Goal: Book appointment/travel/reservation

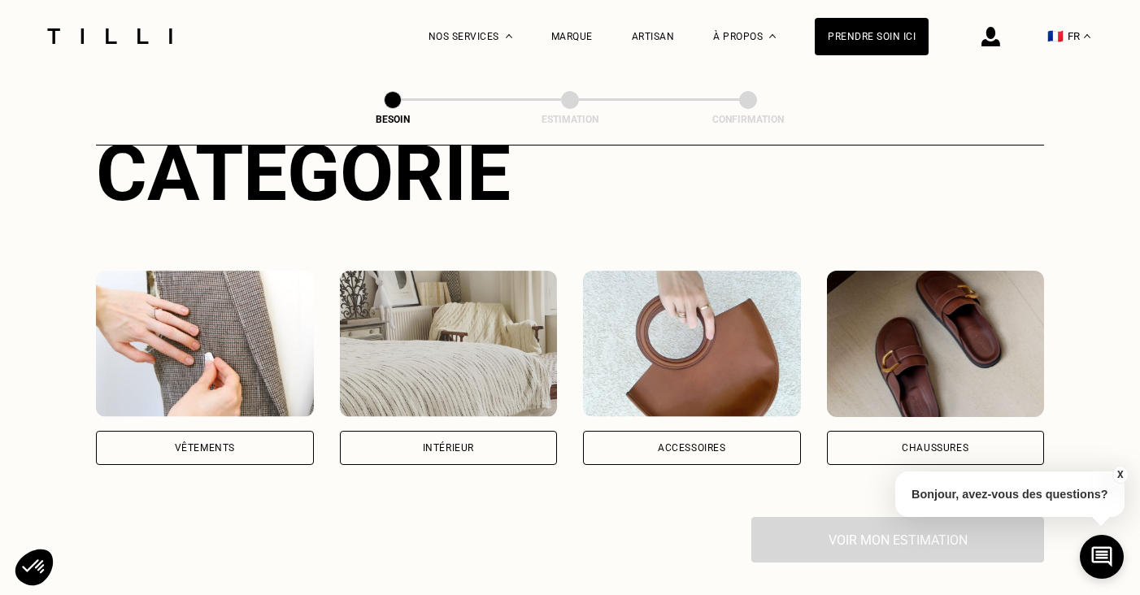
scroll to position [252, 0]
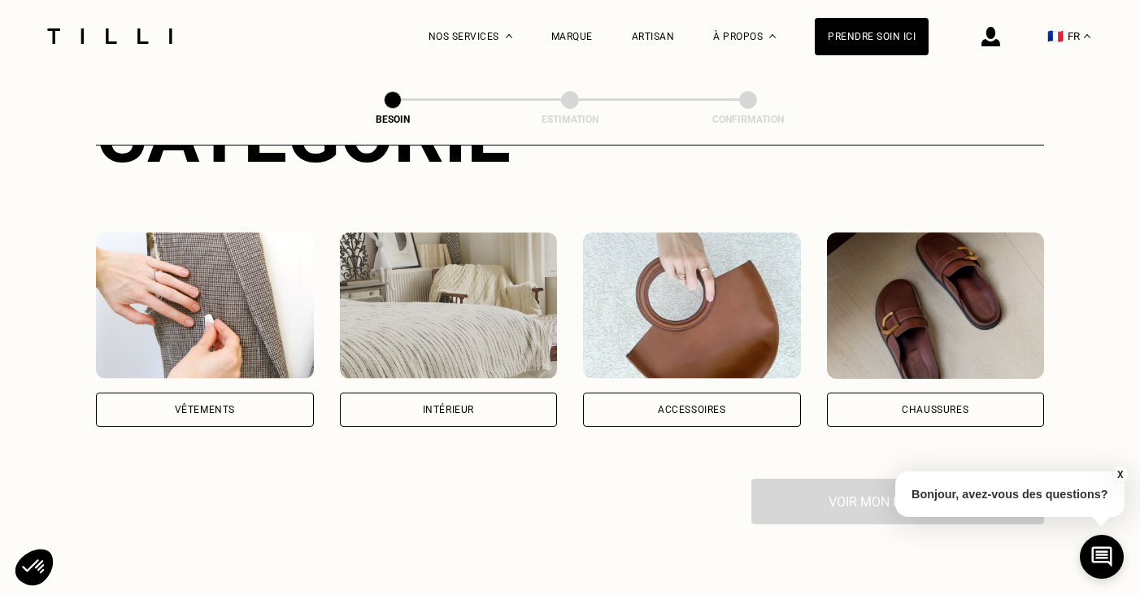
click at [270, 288] on img at bounding box center [205, 306] width 218 height 146
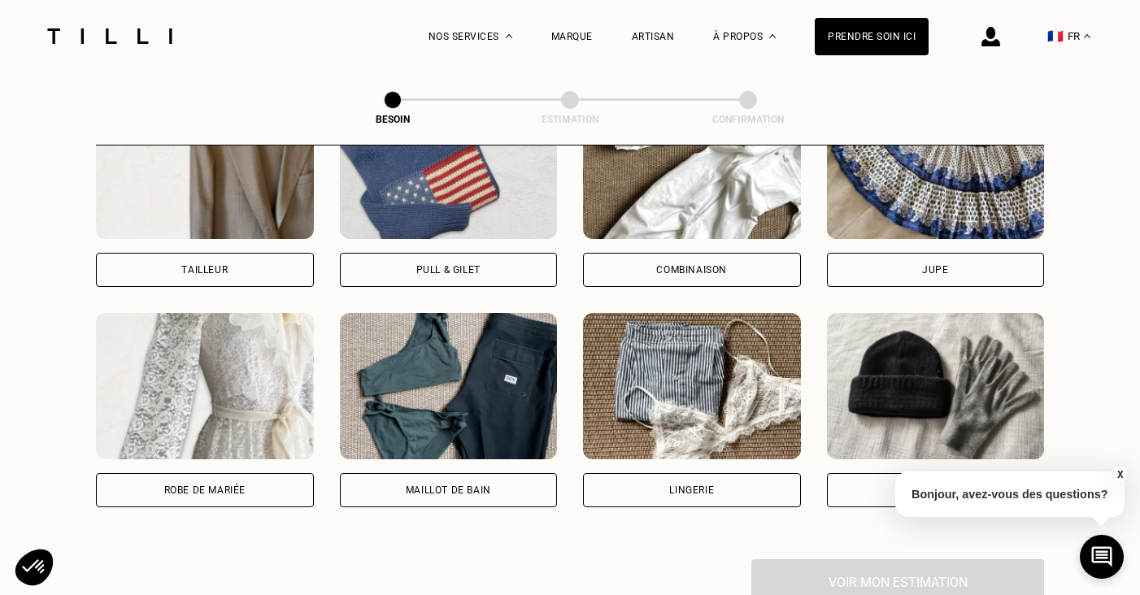
scroll to position [1065, 0]
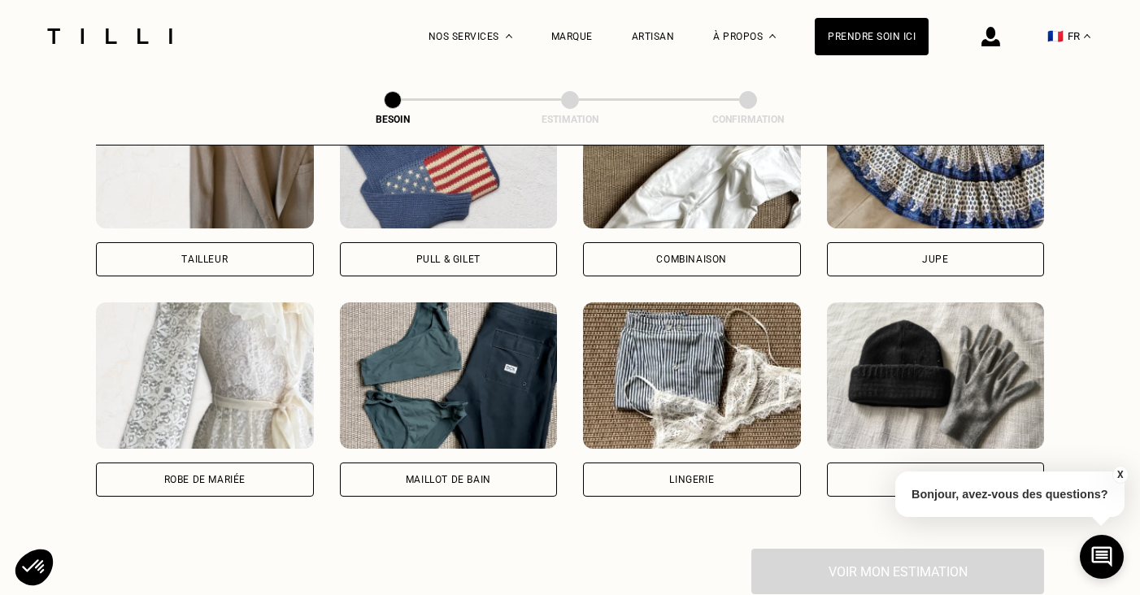
click at [246, 328] on img at bounding box center [205, 376] width 218 height 146
select select "FR"
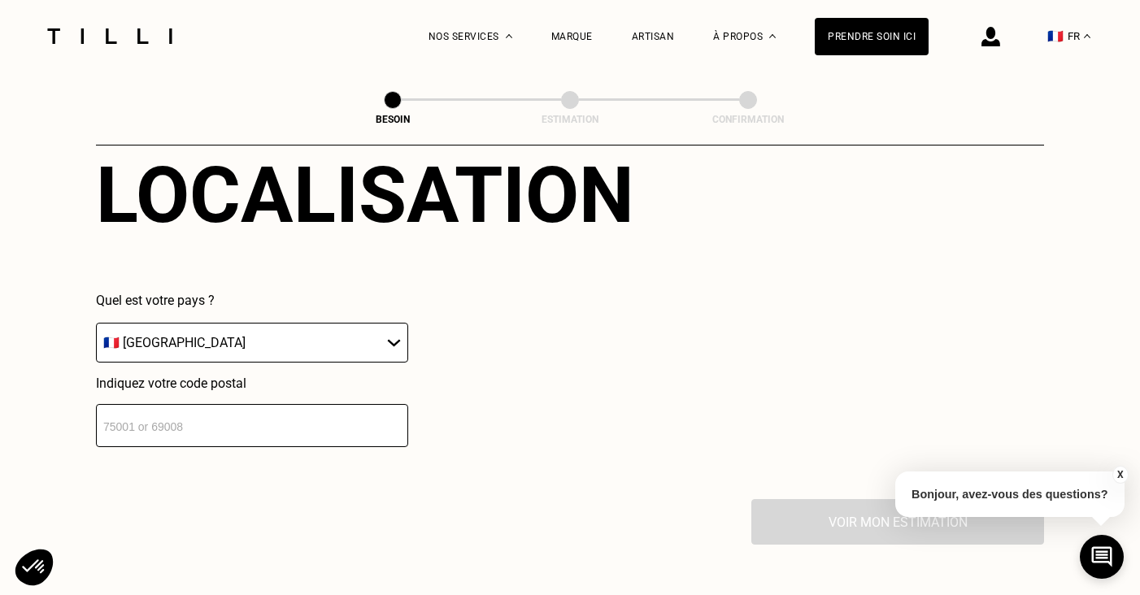
scroll to position [1543, 0]
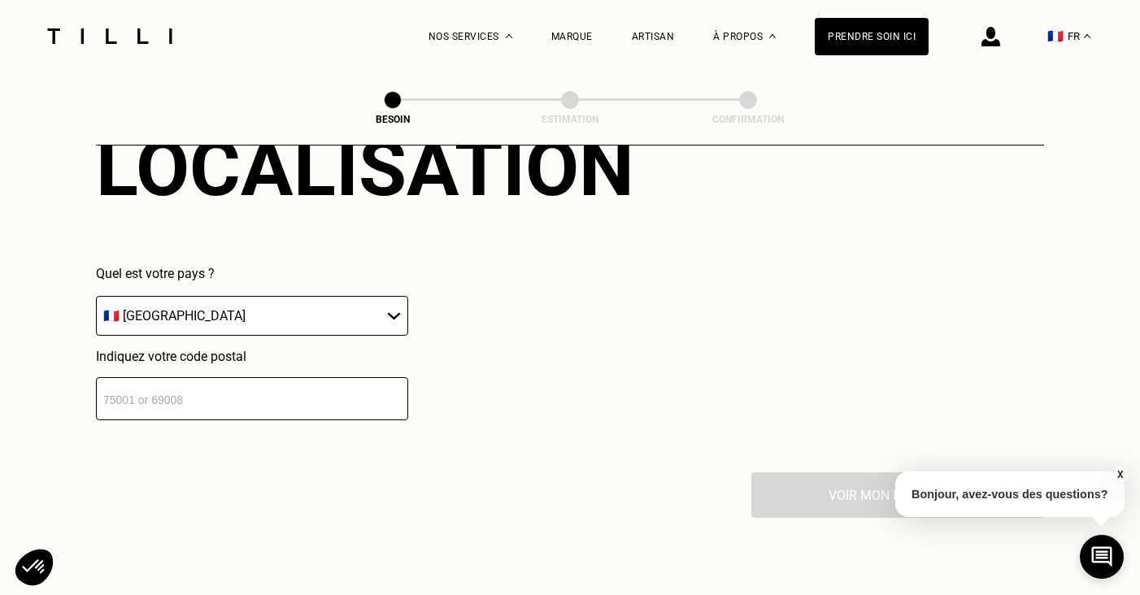
click at [238, 378] on input "number" at bounding box center [252, 398] width 312 height 43
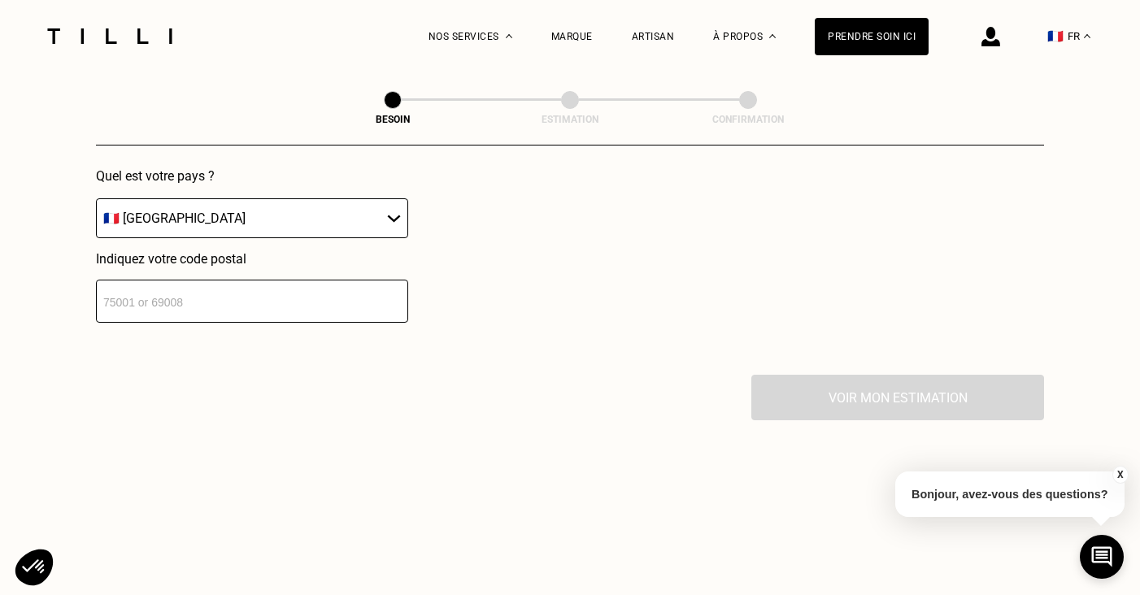
scroll to position [1641, 0]
click at [259, 282] on input "number" at bounding box center [252, 300] width 312 height 43
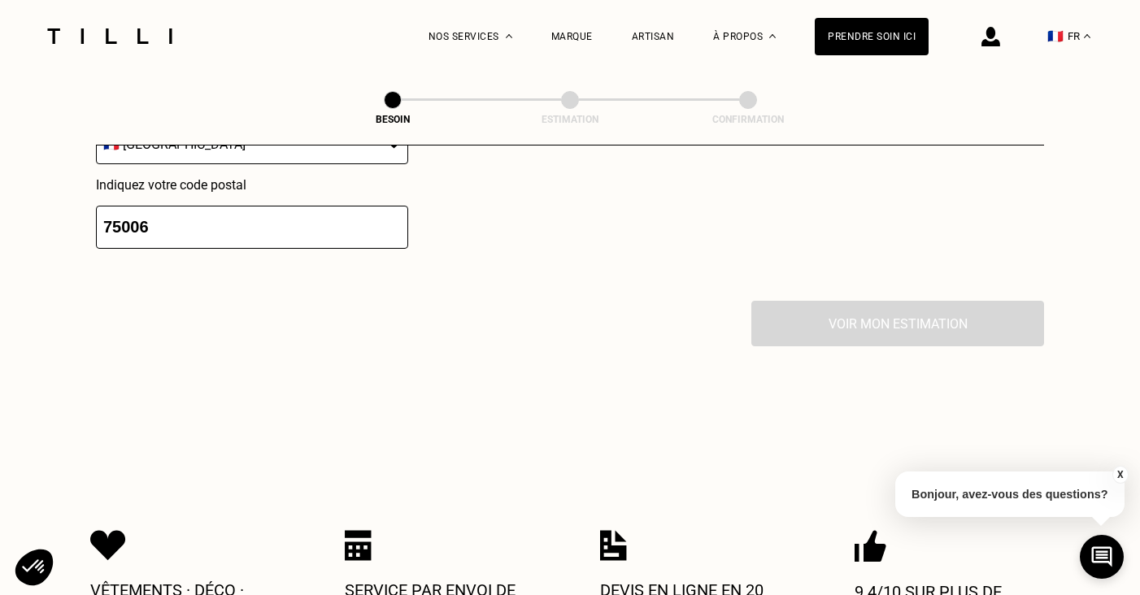
scroll to position [1713, 0]
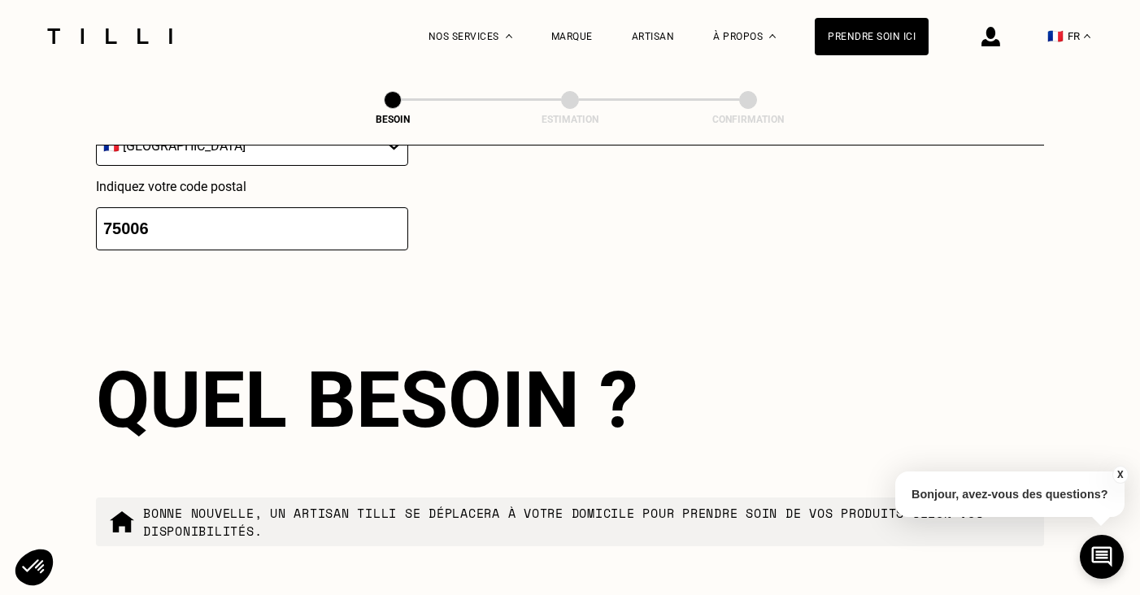
type input "75006"
click at [850, 264] on div "Localisation Quel est votre pays ? 🇩🇪 [GEOGRAPHIC_DATA] 🇦🇹 [GEOGRAPHIC_DATA] 🇧🇪…" at bounding box center [570, 102] width 948 height 402
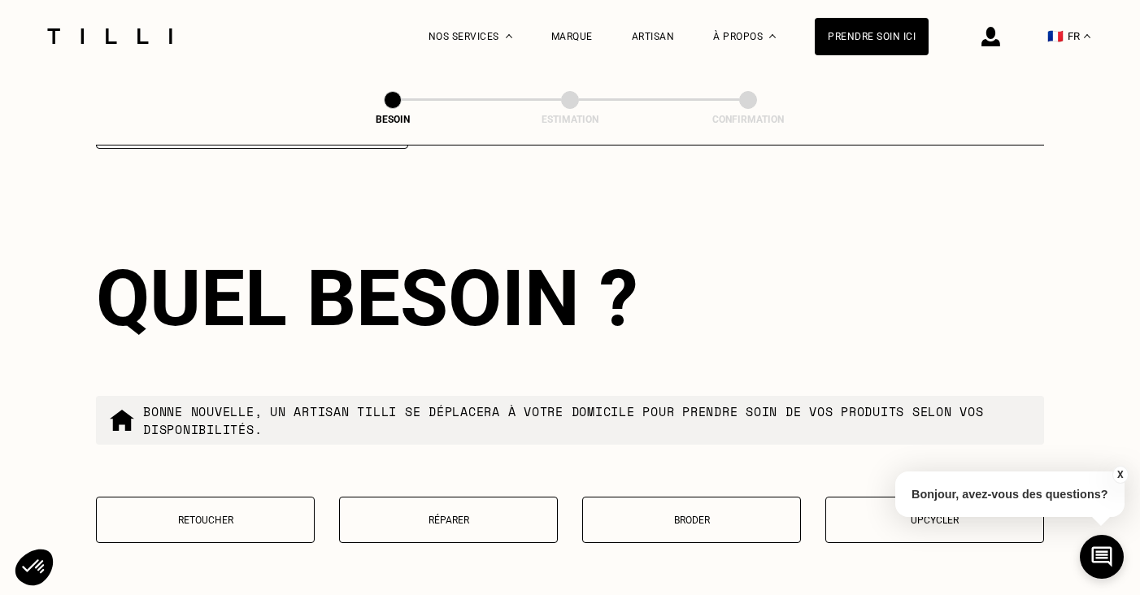
scroll to position [1945, 0]
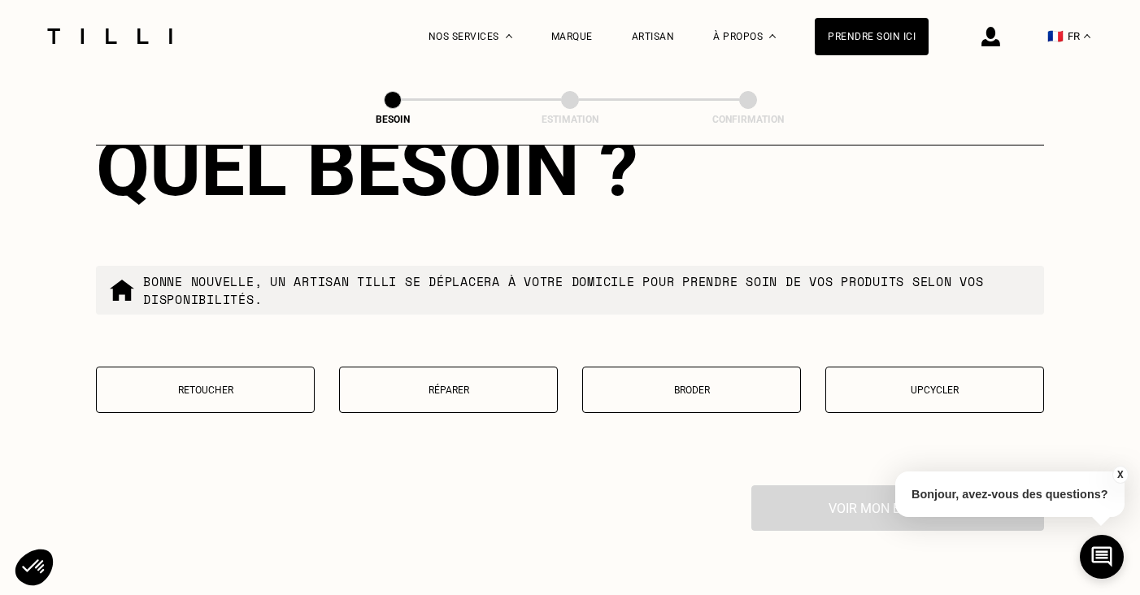
click at [742, 272] on p "Bonne nouvelle, un artisan tilli se déplacera à votre domicile pour prendre soi…" at bounding box center [587, 290] width 888 height 36
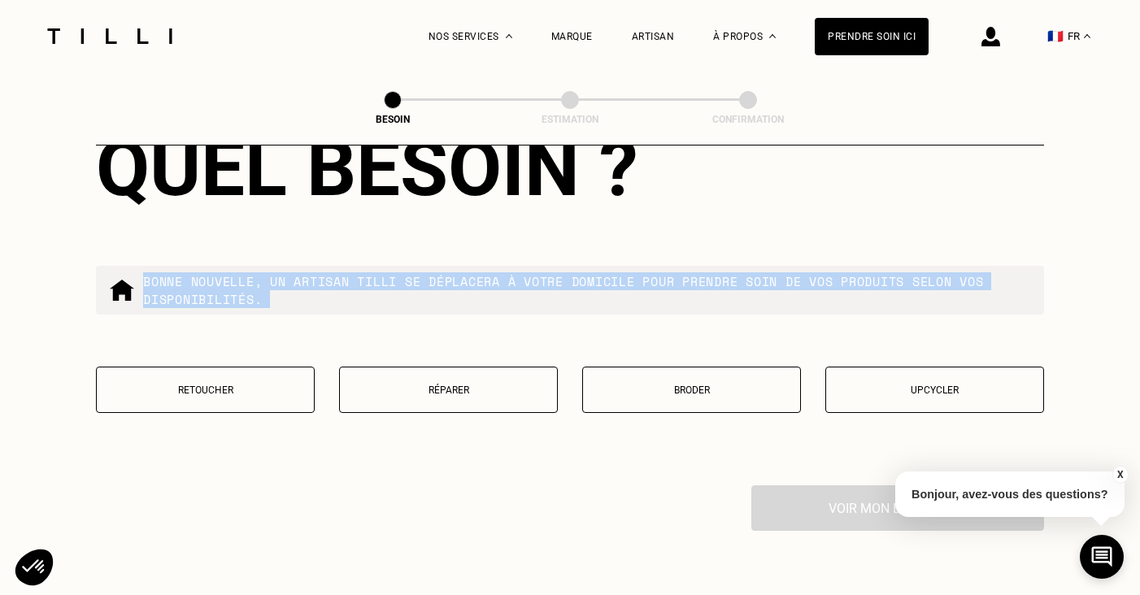
click at [742, 272] on p "Bonne nouvelle, un artisan tilli se déplacera à votre domicile pour prendre soi…" at bounding box center [587, 290] width 888 height 36
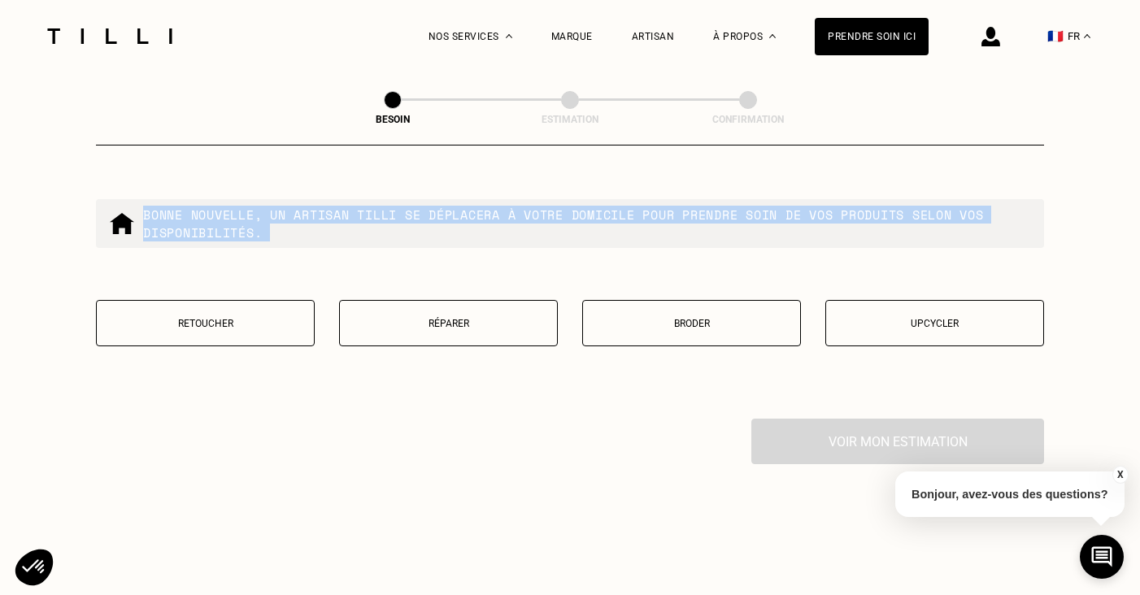
scroll to position [2029, 0]
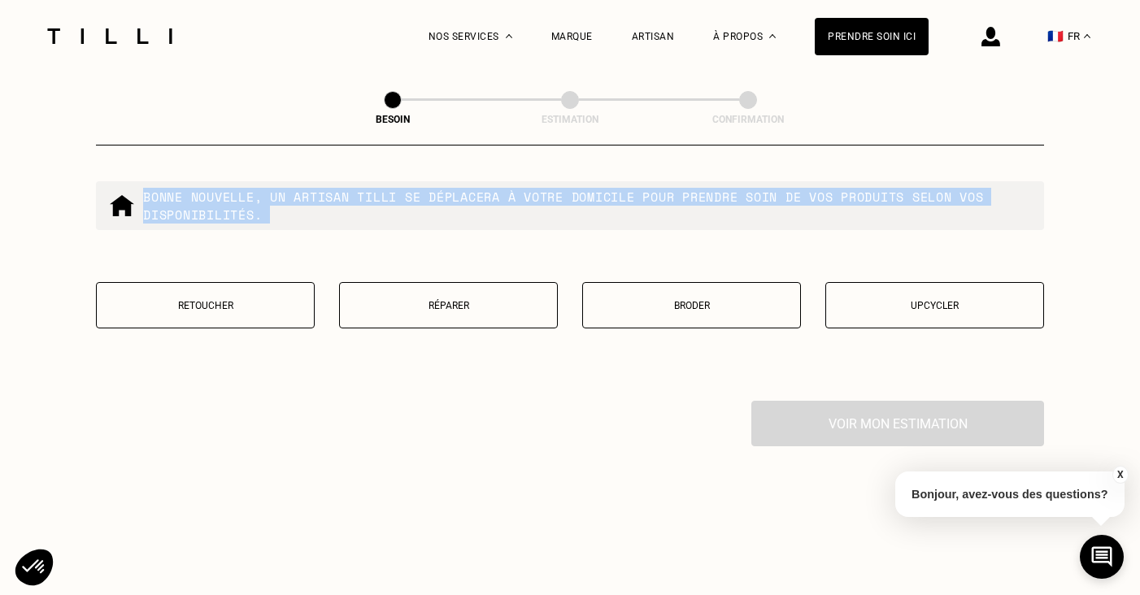
click at [224, 300] on p "Retoucher" at bounding box center [205, 305] width 201 height 11
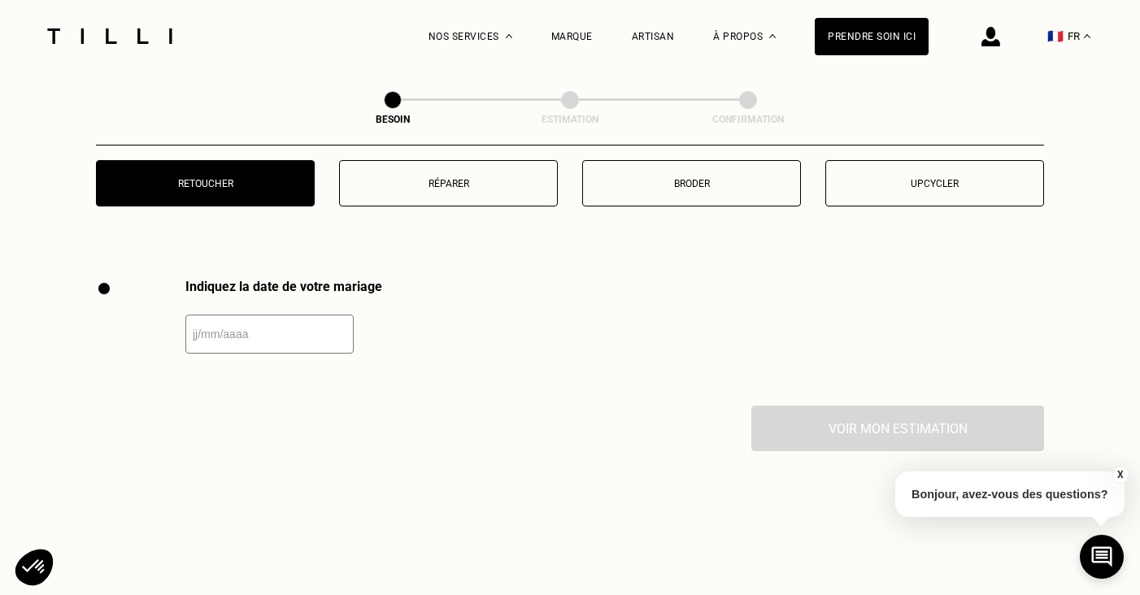
scroll to position [2230, 0]
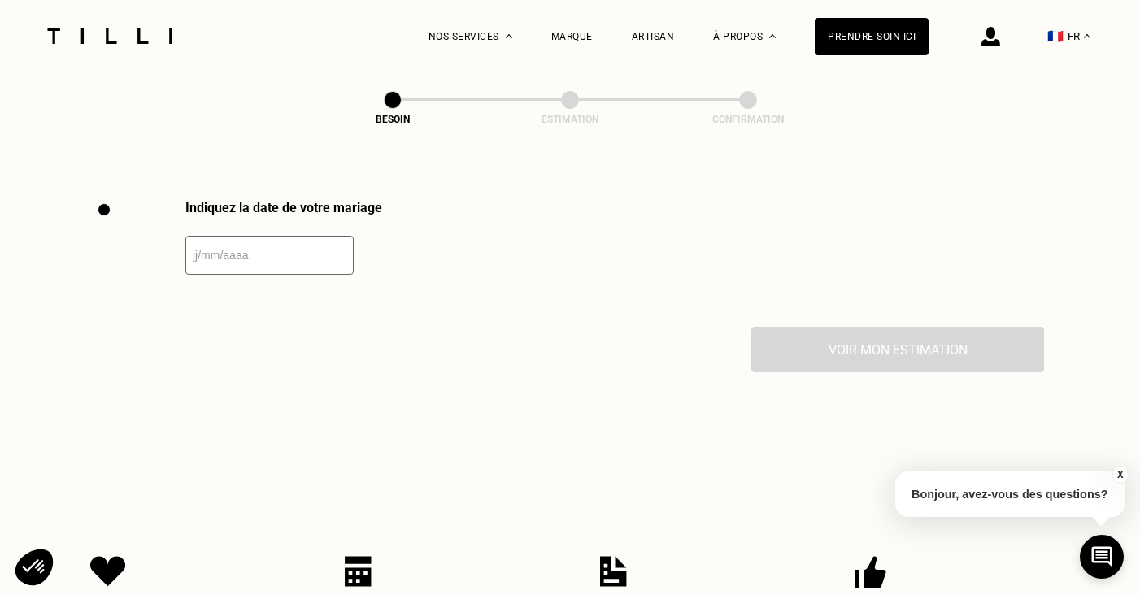
click at [254, 236] on input "text" at bounding box center [269, 255] width 168 height 39
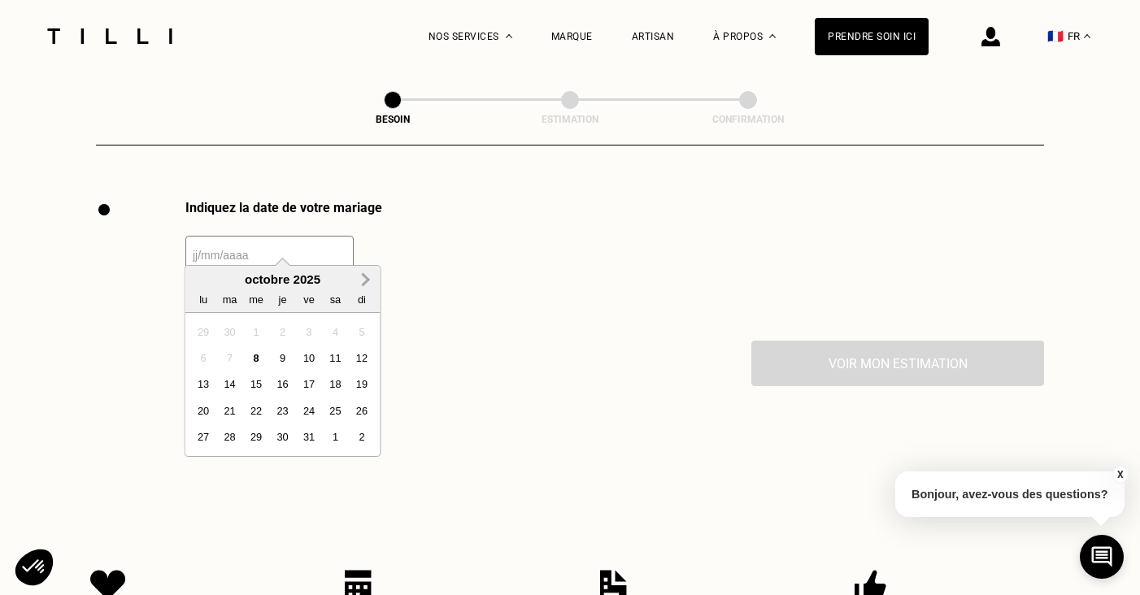
click at [364, 276] on span "Next Month" at bounding box center [364, 280] width 0 height 20
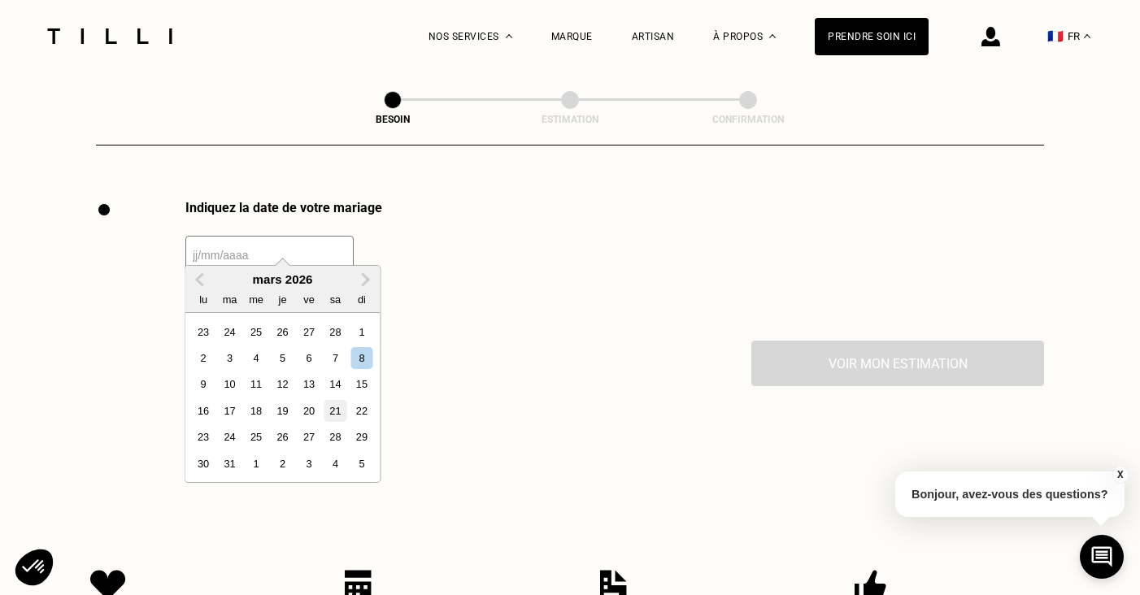
click at [341, 412] on div "21" at bounding box center [336, 411] width 22 height 22
type input "[DATE]"
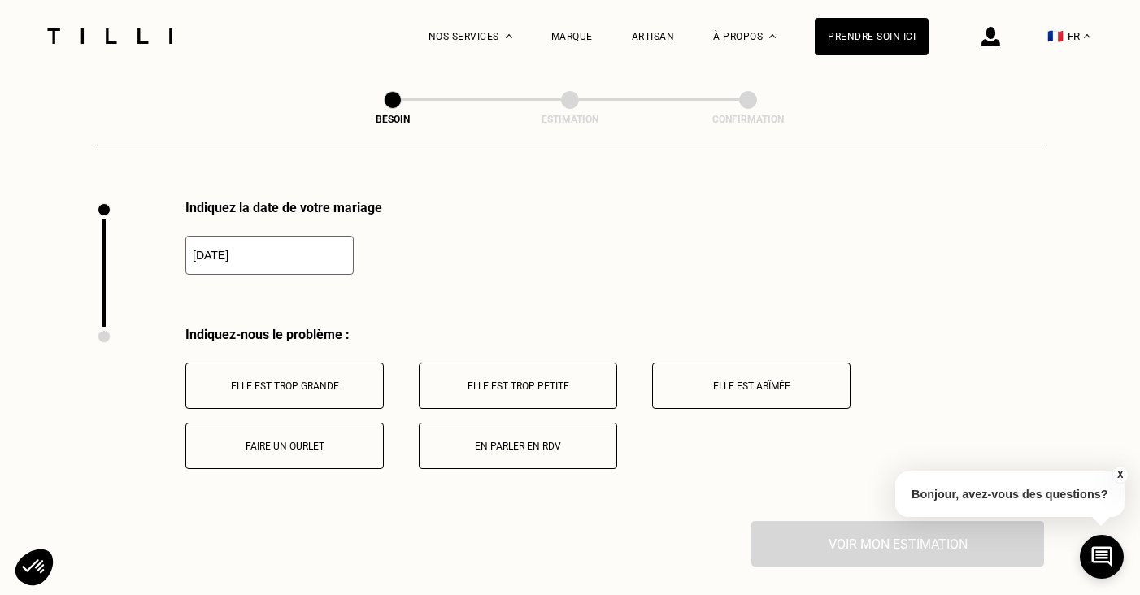
scroll to position [2291, 0]
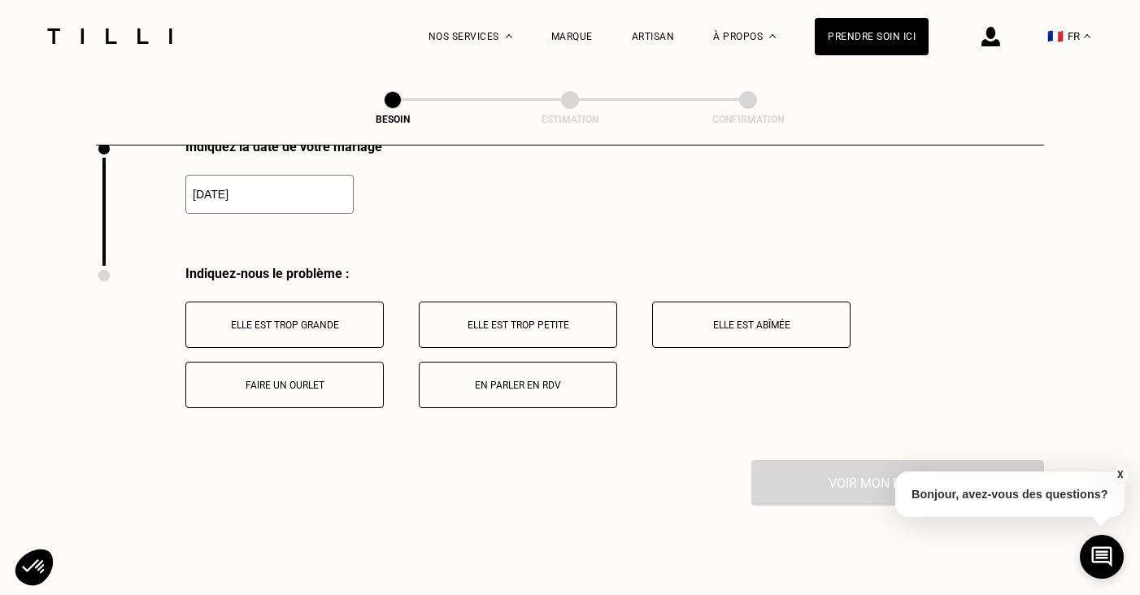
click at [326, 302] on button "Elle est trop grande" at bounding box center [284, 325] width 198 height 46
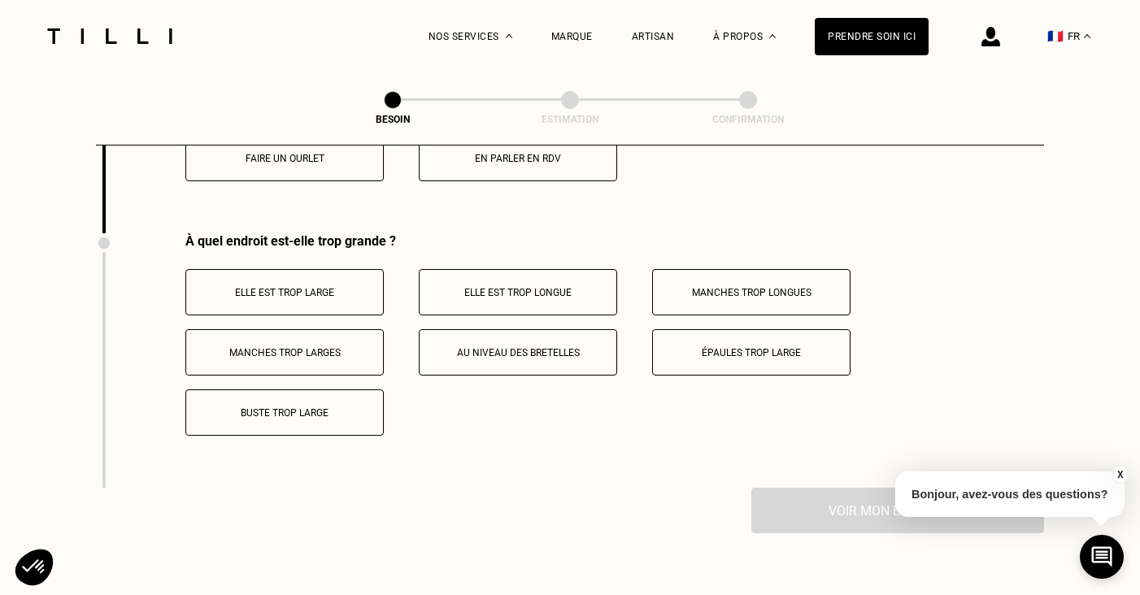
click at [302, 347] on div "Elle est trop large Elle est trop longue Manches trop longues Manches trop larg…" at bounding box center [614, 352] width 859 height 167
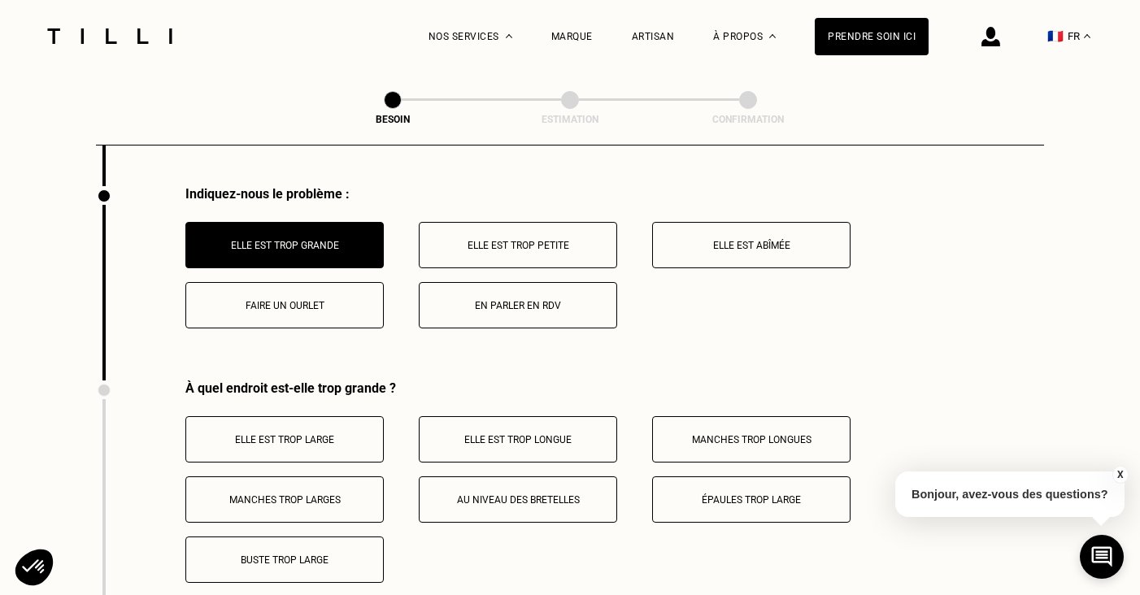
click at [314, 302] on button "Faire un ourlet" at bounding box center [284, 305] width 198 height 46
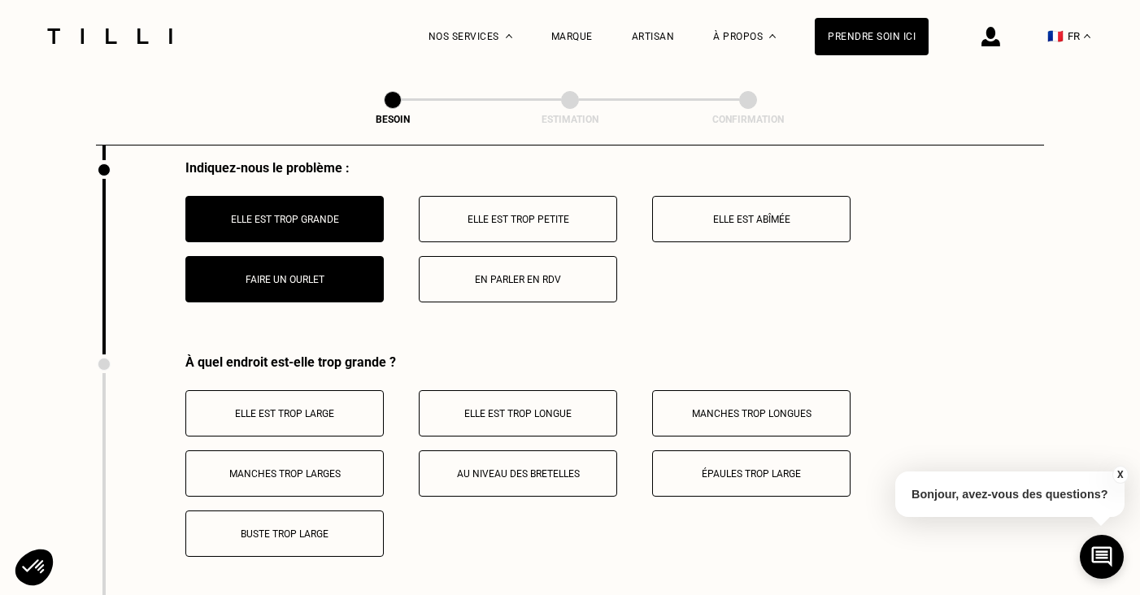
scroll to position [2496, 0]
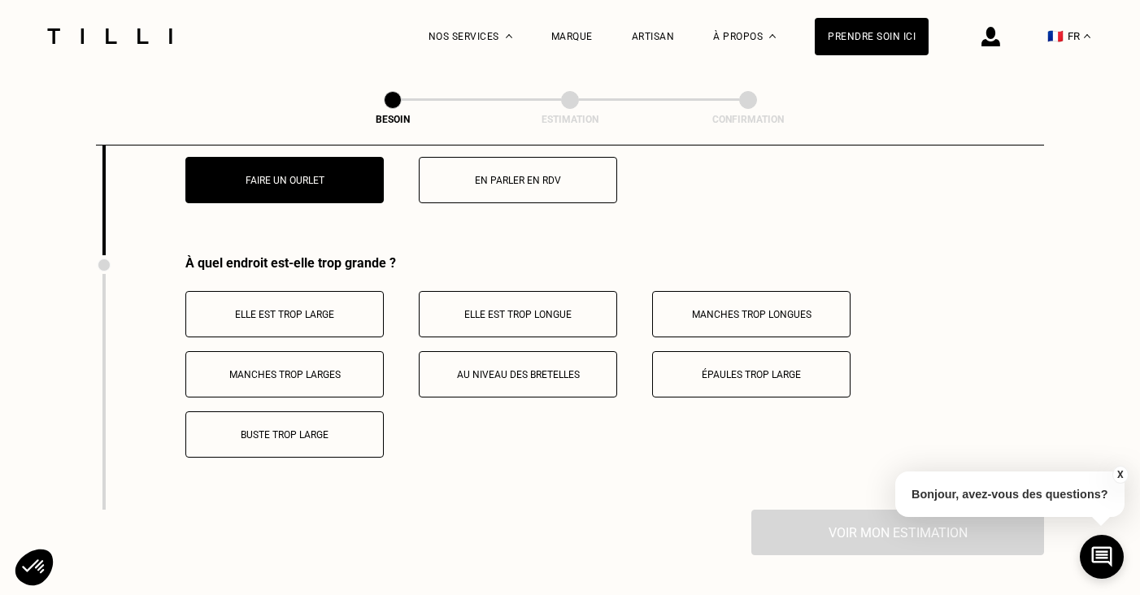
click at [521, 291] on button "Elle est trop longue" at bounding box center [518, 314] width 198 height 46
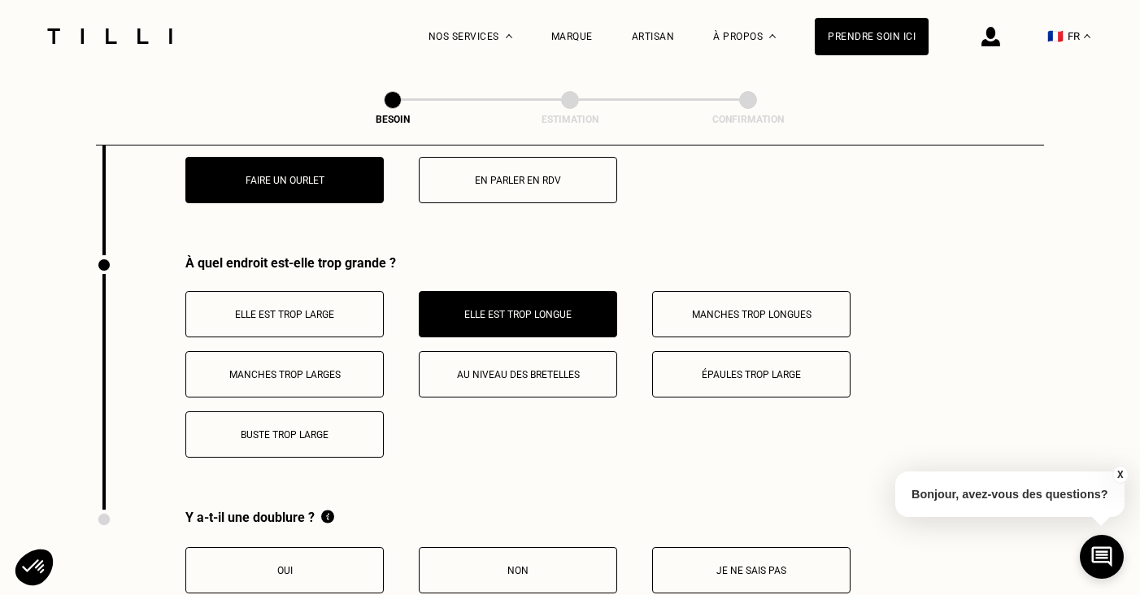
click at [474, 374] on button "Au niveau des bretelles" at bounding box center [518, 374] width 198 height 46
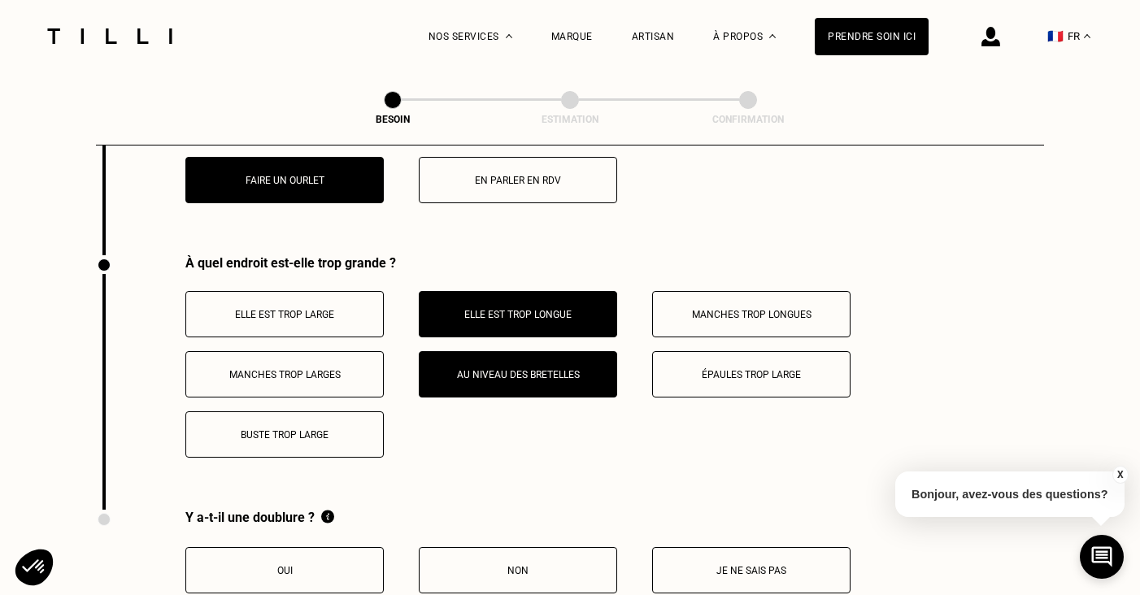
click at [307, 268] on div "À quel endroit est-elle trop grande ? Elle est trop large Elle est trop longue …" at bounding box center [614, 356] width 859 height 203
click at [307, 309] on p "Elle est trop large" at bounding box center [284, 314] width 181 height 11
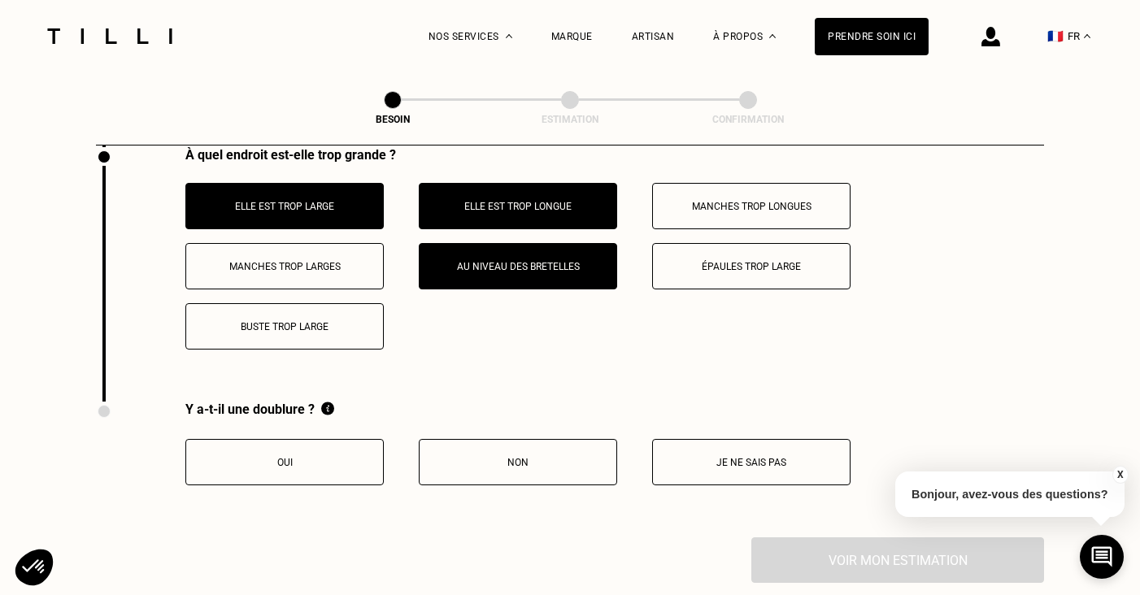
scroll to position [2606, 0]
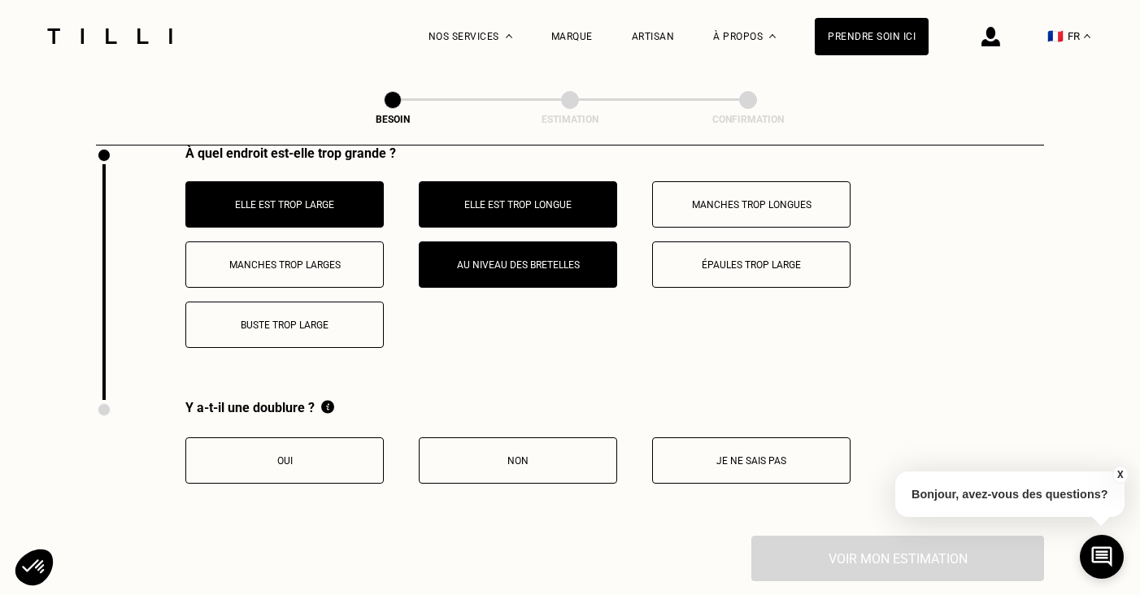
click at [302, 320] on p "Buste trop large" at bounding box center [284, 325] width 181 height 11
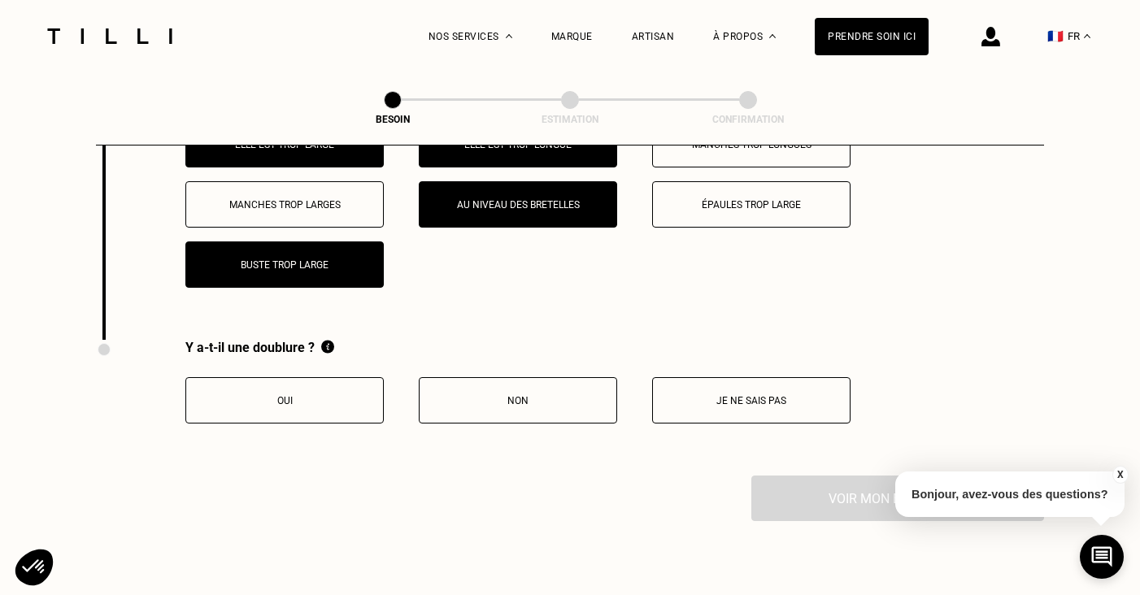
scroll to position [2672, 0]
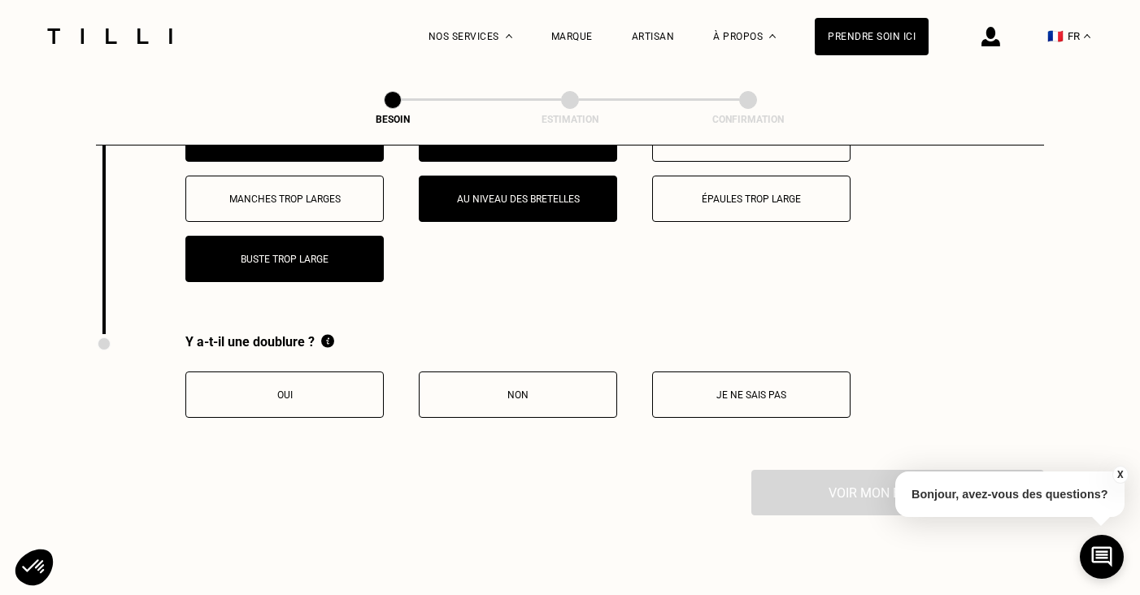
click at [293, 390] on p "Oui" at bounding box center [284, 395] width 181 height 11
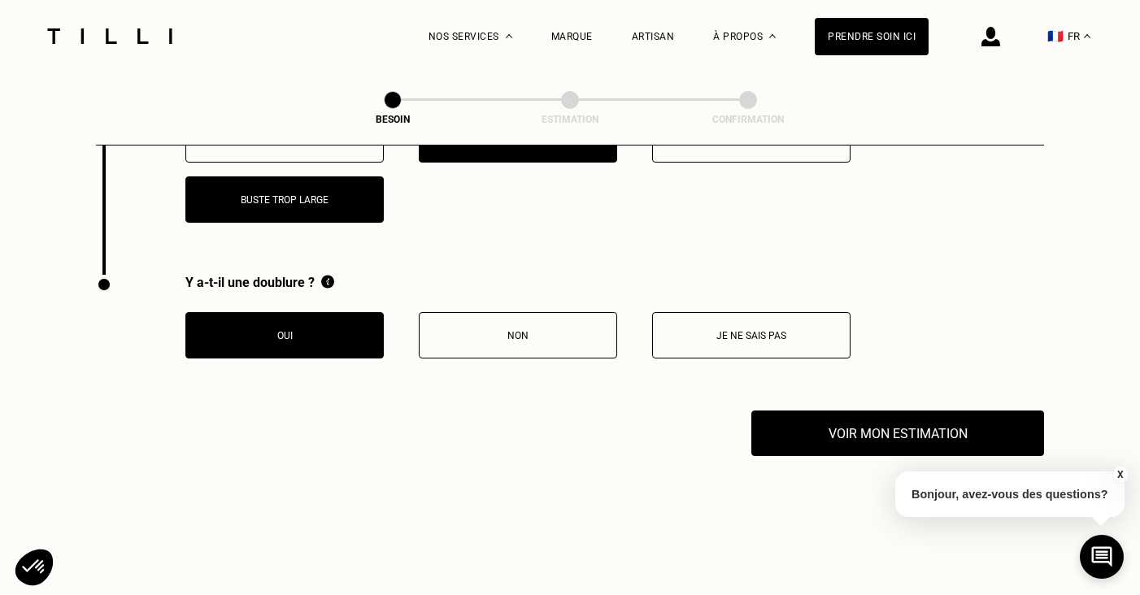
scroll to position [2738, 0]
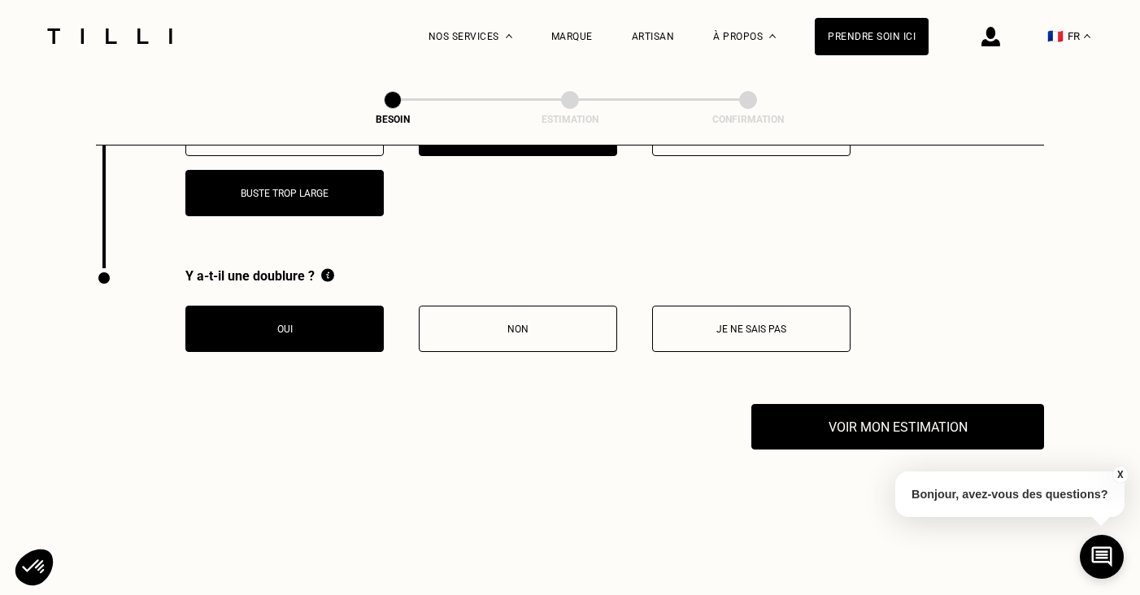
click at [743, 318] on button "Je ne sais pas" at bounding box center [751, 329] width 198 height 46
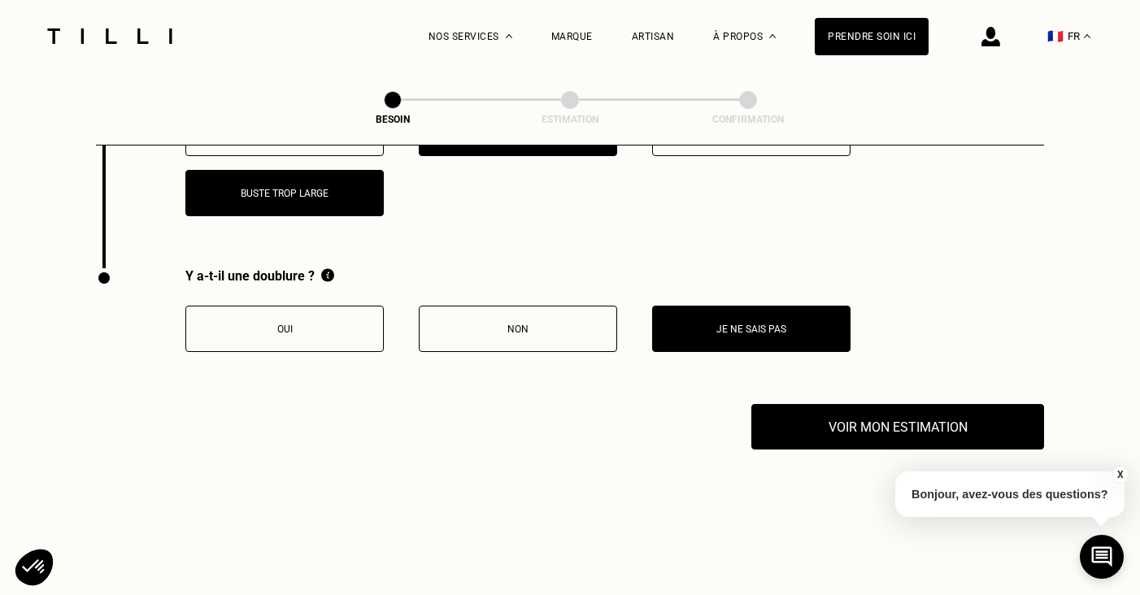
click at [293, 306] on button "Oui" at bounding box center [284, 329] width 198 height 46
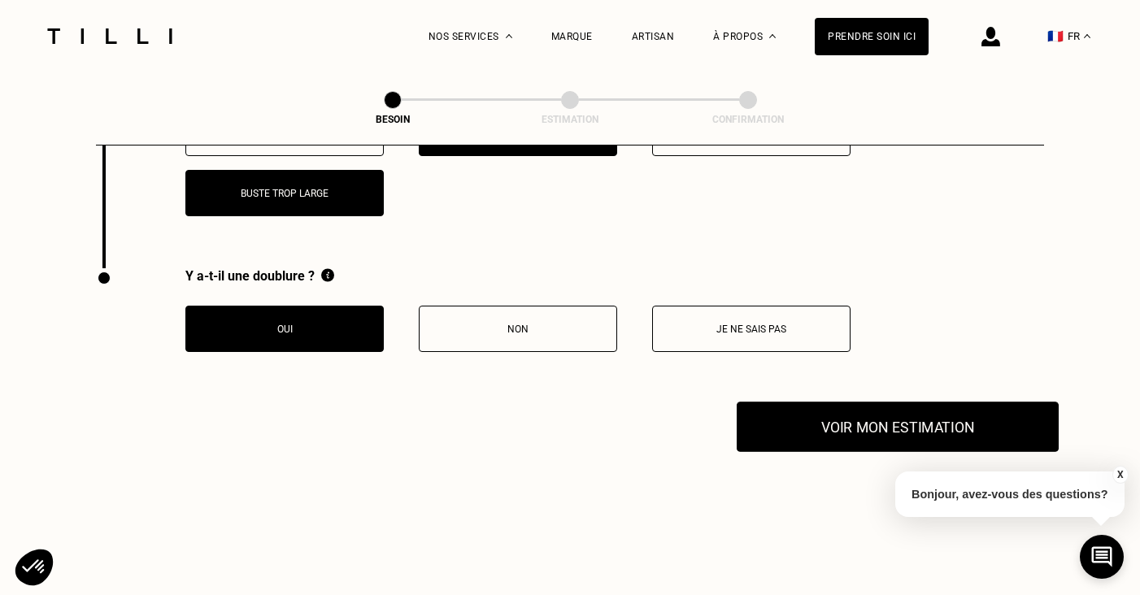
click at [929, 412] on button "Voir mon estimation" at bounding box center [898, 427] width 322 height 50
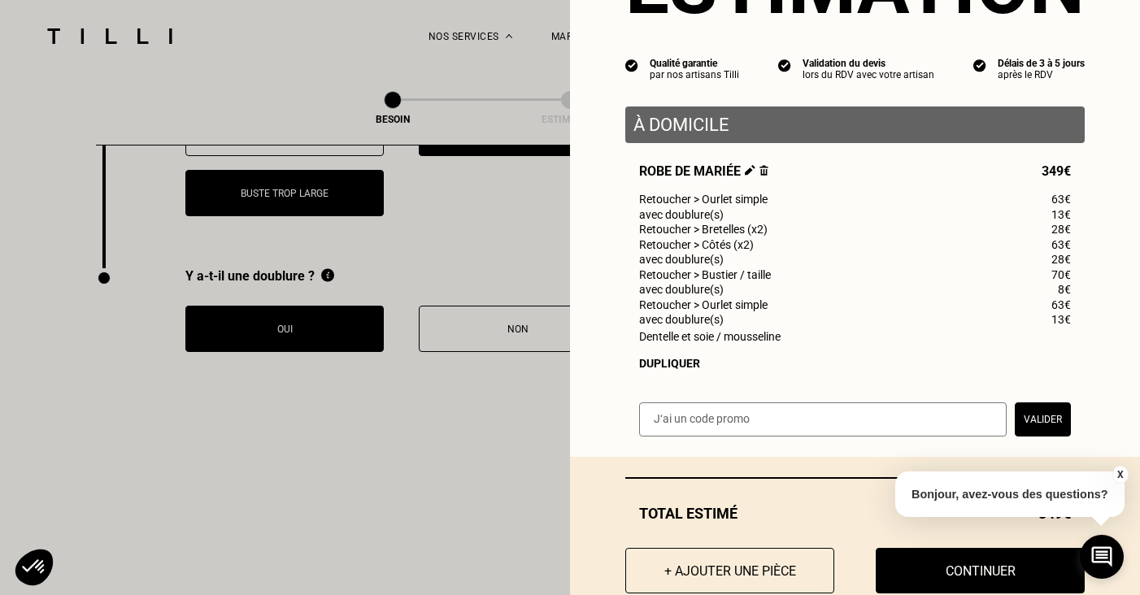
scroll to position [126, 0]
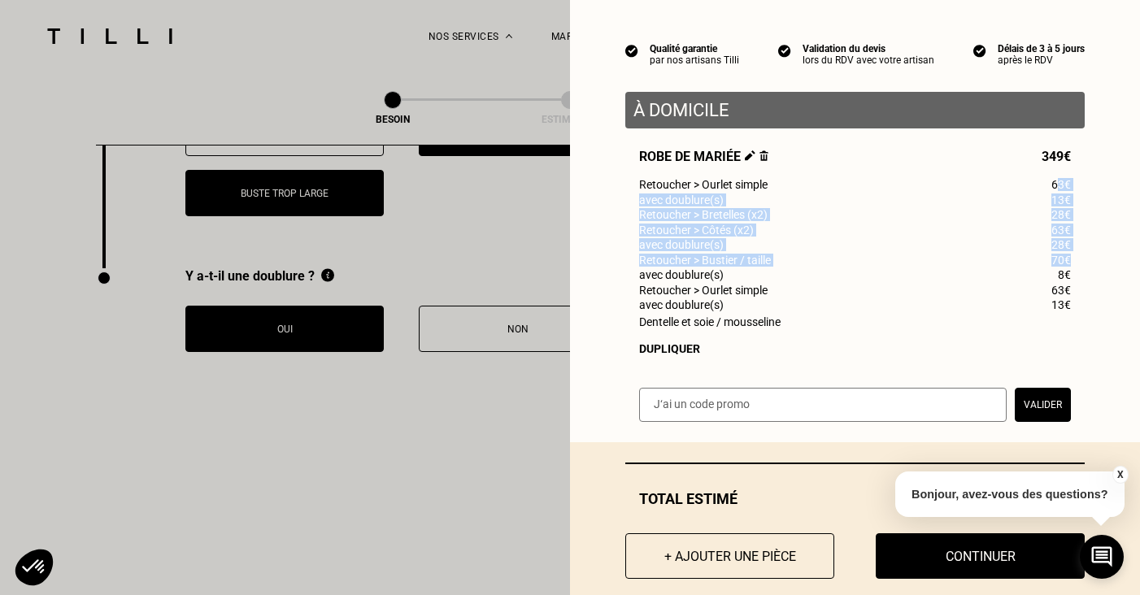
drag, startPoint x: 1057, startPoint y: 187, endPoint x: 1076, endPoint y: 260, distance: 75.6
click at [1076, 260] on div "Robe de mariée 349€ Retoucher > Ourlet simple 63€ avec doublure(s) 13€ Retouche…" at bounding box center [855, 252] width 460 height 207
click at [1069, 229] on span "63€" at bounding box center [1062, 230] width 20 height 13
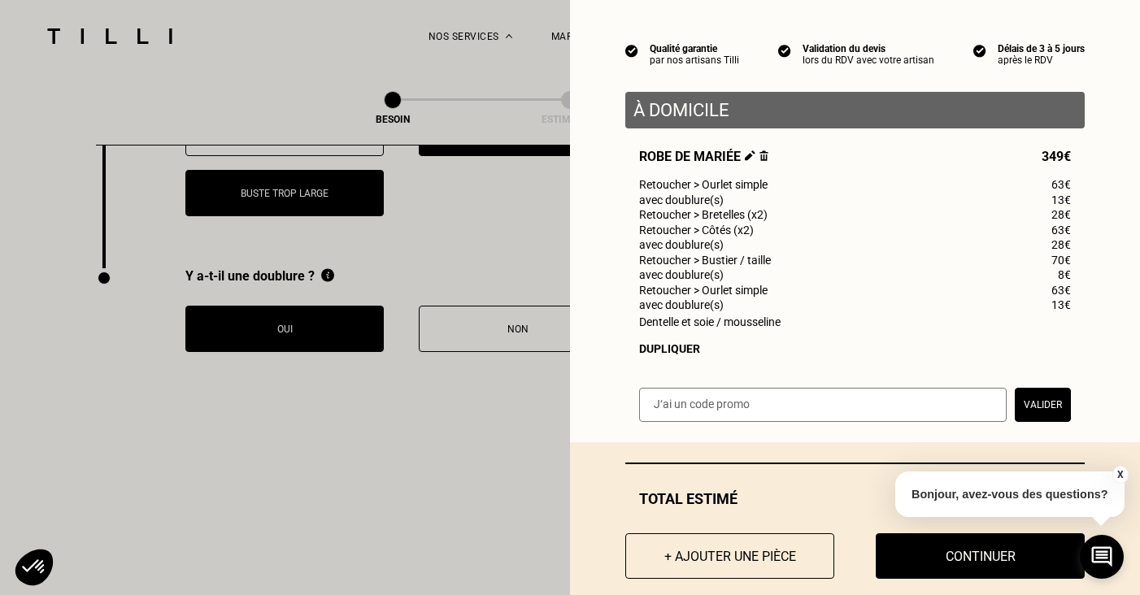
click at [1067, 233] on span "63€" at bounding box center [1062, 230] width 20 height 13
click at [1065, 255] on div "Robe de mariée 349€ Retoucher > Ourlet simple 63€ avec doublure(s) 13€ Retouche…" at bounding box center [855, 252] width 460 height 207
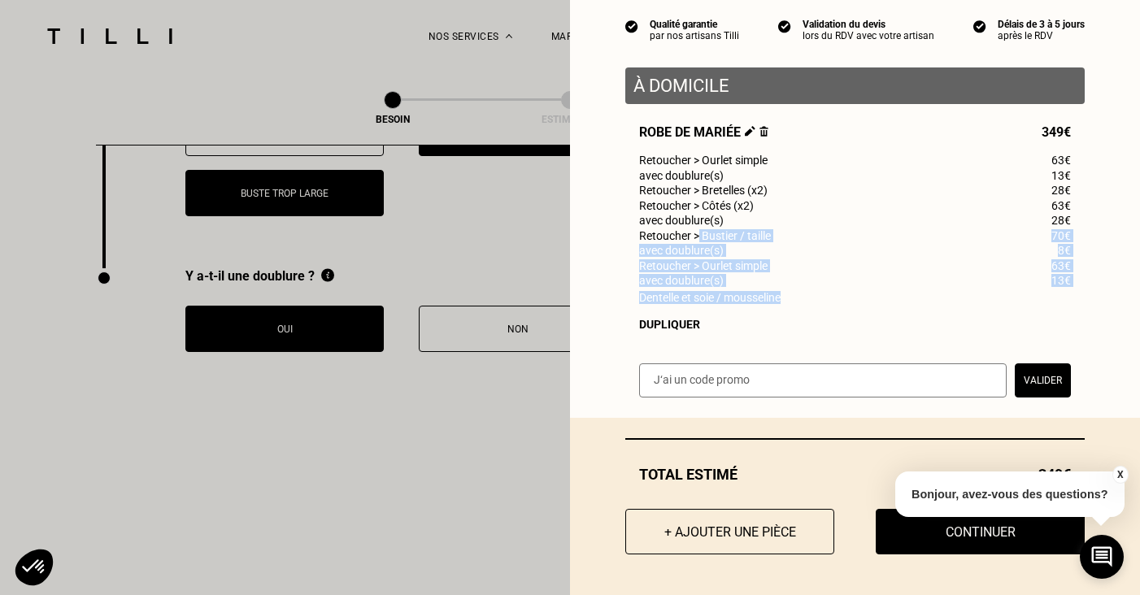
drag, startPoint x: 699, startPoint y: 229, endPoint x: 848, endPoint y: 302, distance: 166.3
click at [848, 302] on div "Robe de mariée 349€ Retoucher > Ourlet simple 63€ avec doublure(s) 13€ Retouche…" at bounding box center [855, 227] width 460 height 207
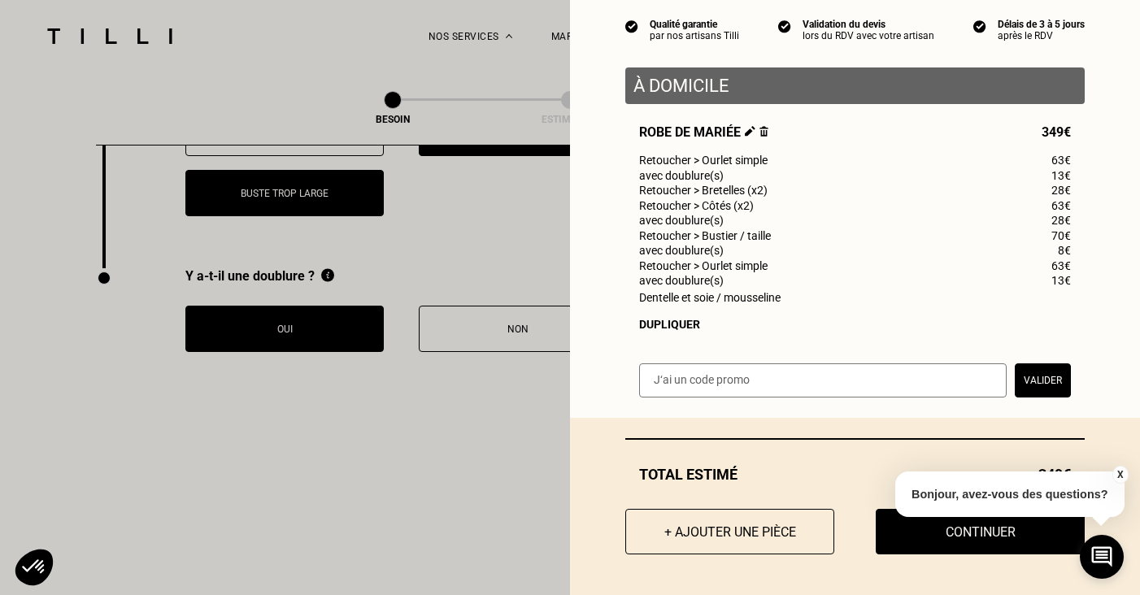
click at [832, 299] on div "Dentelle et soie / mousseline" at bounding box center [855, 297] width 432 height 13
click at [713, 296] on span "Dentelle et soie / mousseline" at bounding box center [710, 297] width 142 height 13
click at [721, 276] on span "avec doublure(s)" at bounding box center [681, 280] width 85 height 13
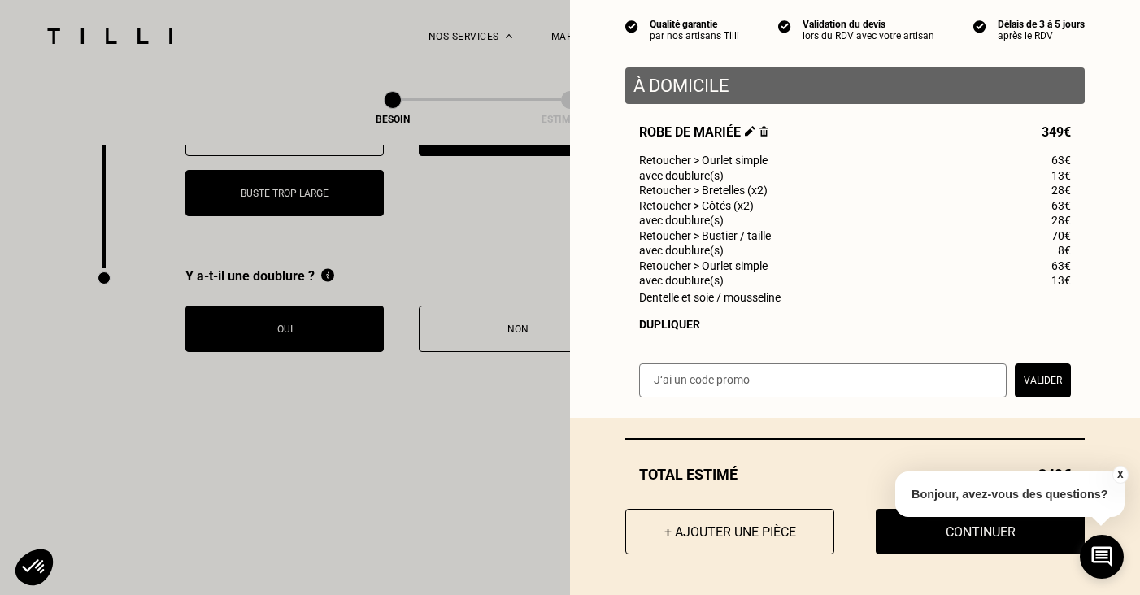
click at [721, 276] on span "avec doublure(s)" at bounding box center [681, 280] width 85 height 13
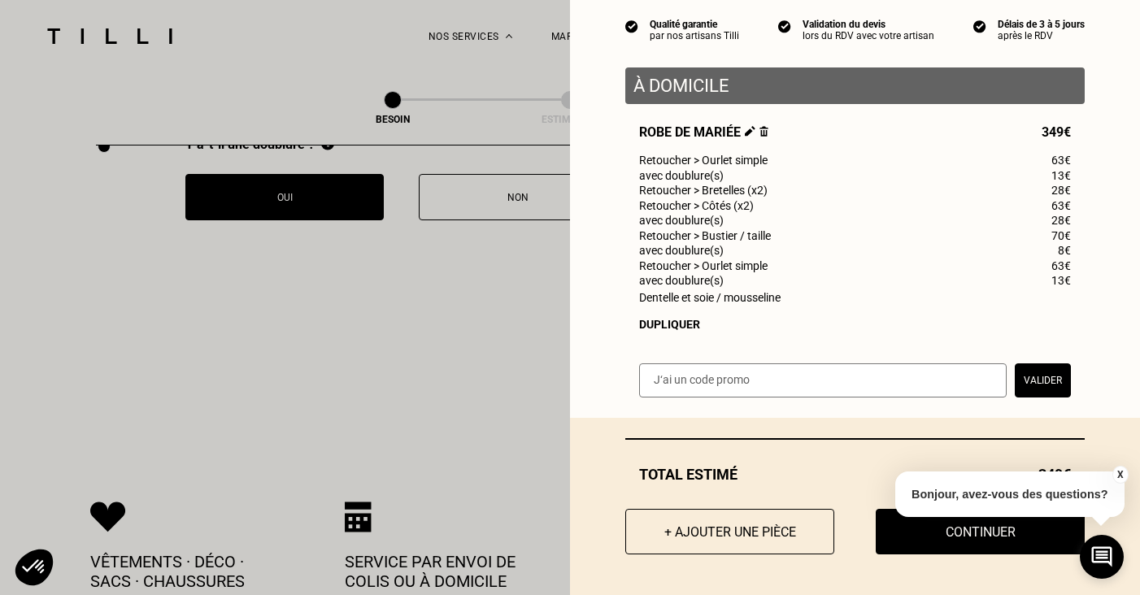
click at [739, 309] on div "Robe de mariée 349€ Retoucher > Ourlet simple 63€ avec doublure(s) 13€ Retouche…" at bounding box center [855, 227] width 460 height 207
click at [1122, 475] on button "X" at bounding box center [1120, 475] width 16 height 18
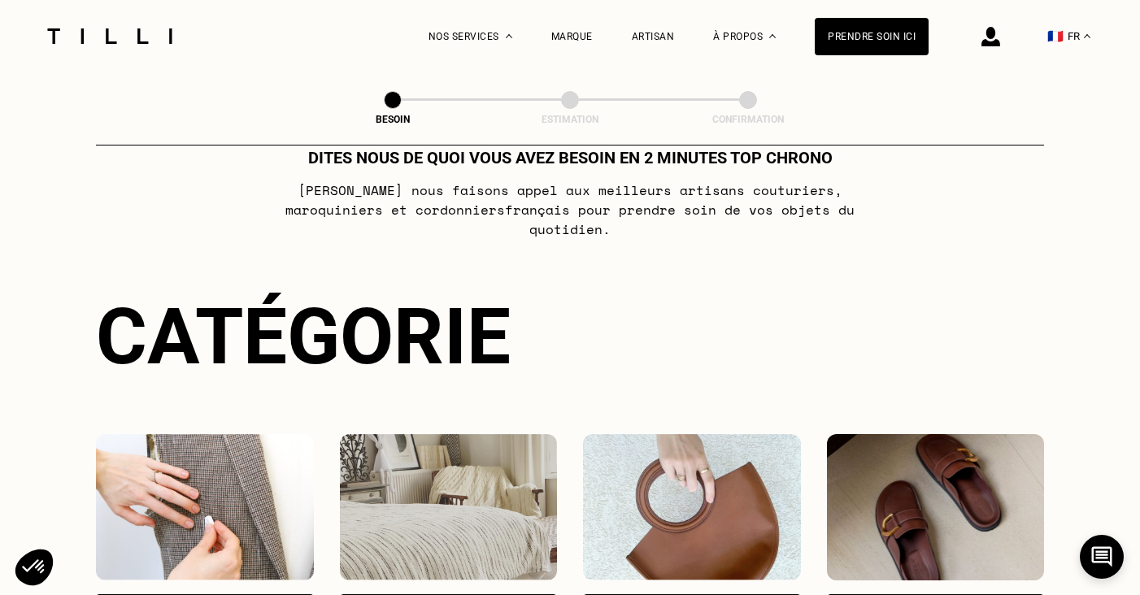
scroll to position [0, 0]
